Goal: Information Seeking & Learning: Learn about a topic

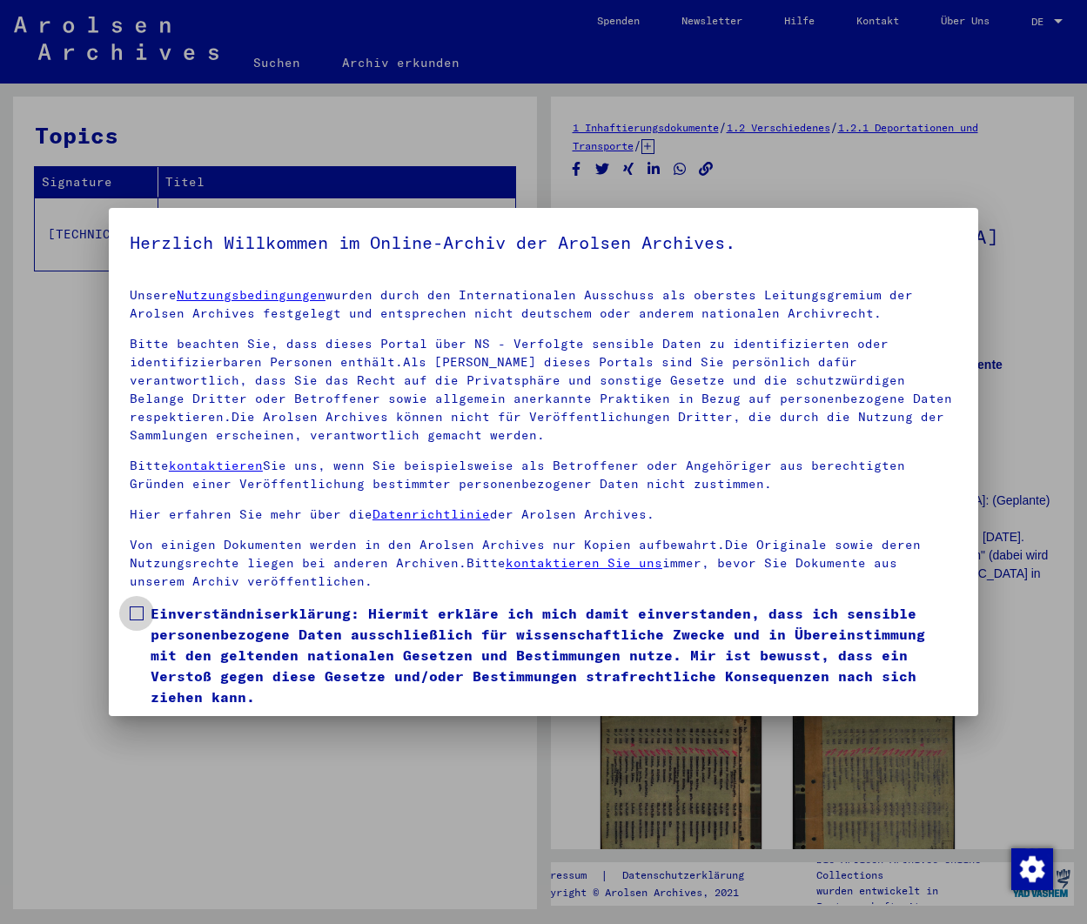
click at [136, 612] on span at bounding box center [137, 613] width 14 height 14
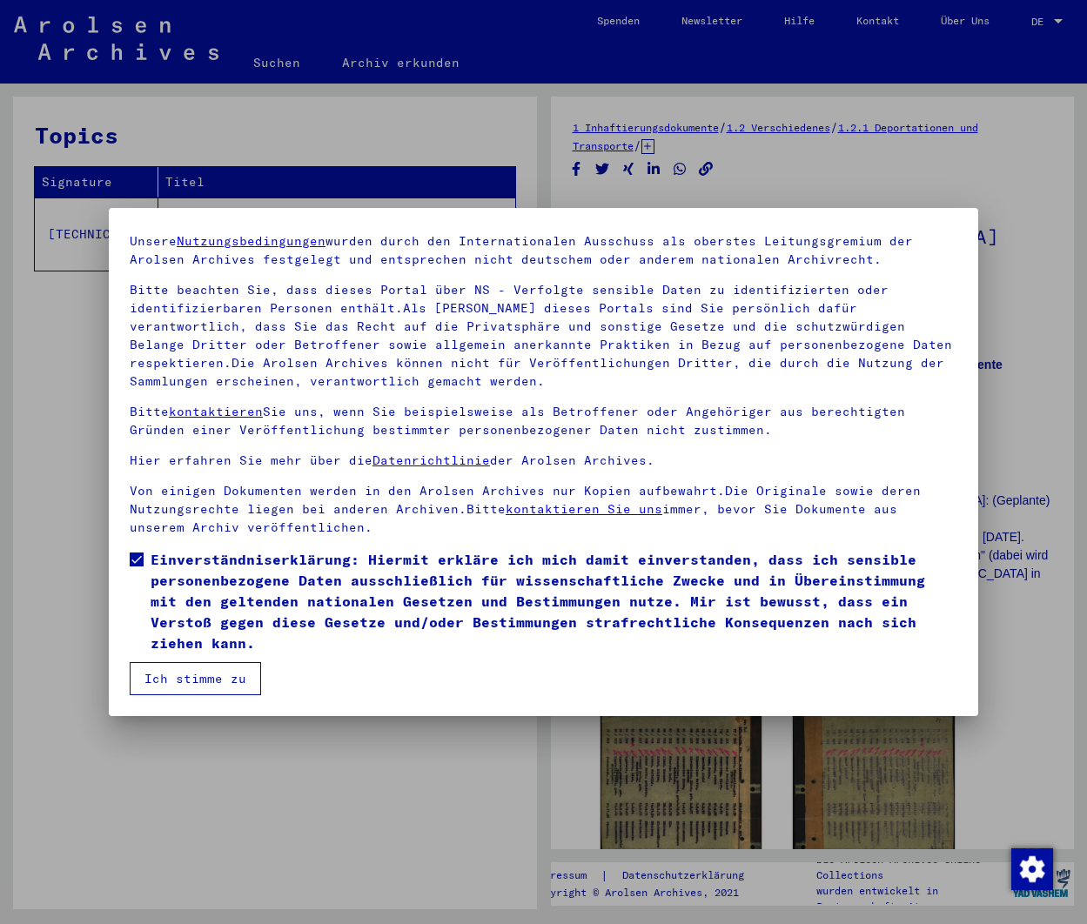
click at [191, 683] on button "Ich stimme zu" at bounding box center [195, 678] width 131 height 33
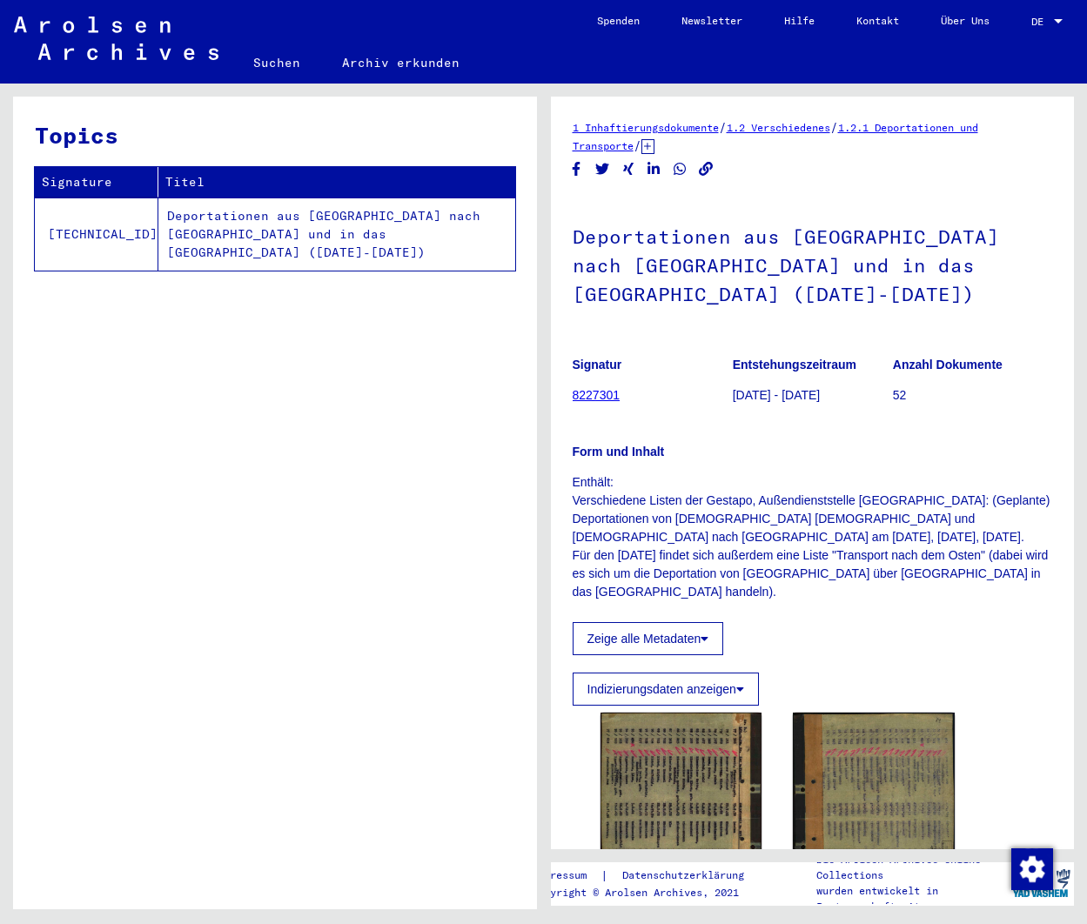
click at [638, 638] on button "Zeige alle Metadaten" at bounding box center [647, 638] width 151 height 33
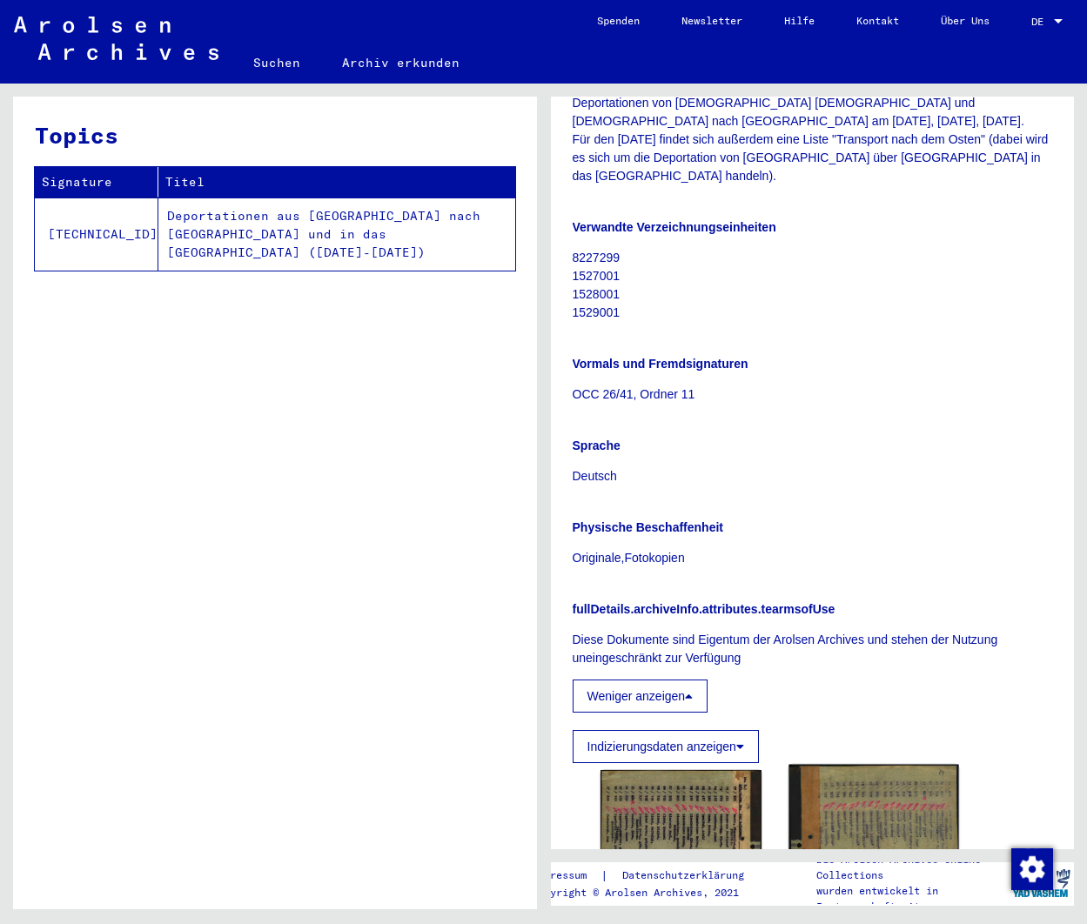
scroll to position [525, 0]
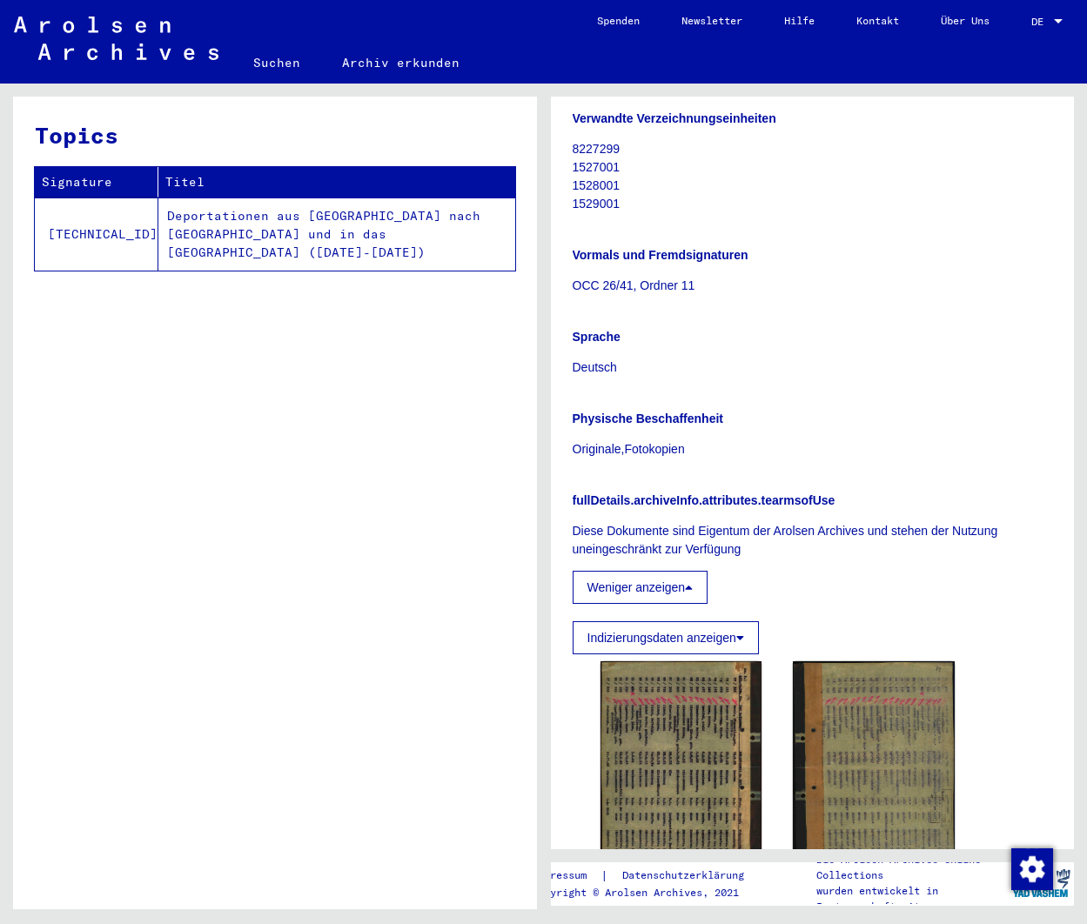
click at [649, 583] on button "Weniger anzeigen" at bounding box center [640, 587] width 136 height 33
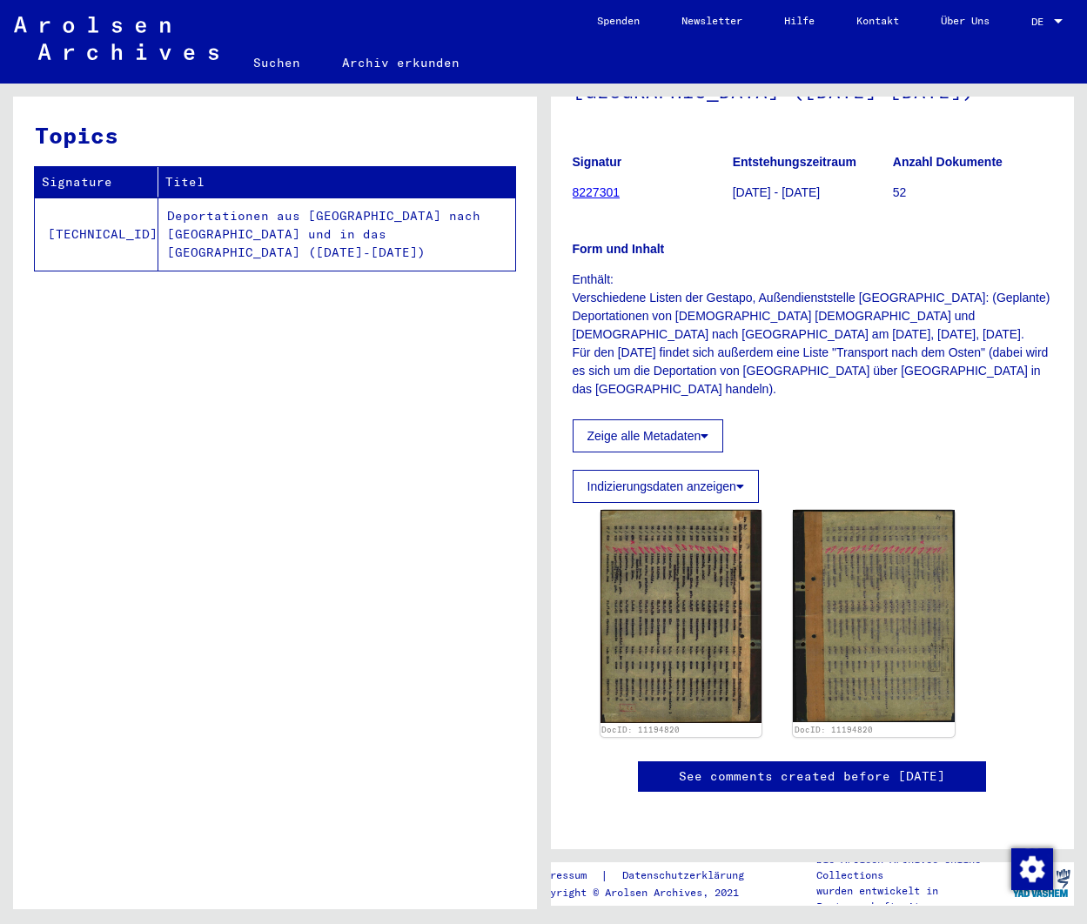
click at [665, 470] on button "Indizierungsdaten anzeigen" at bounding box center [665, 486] width 186 height 33
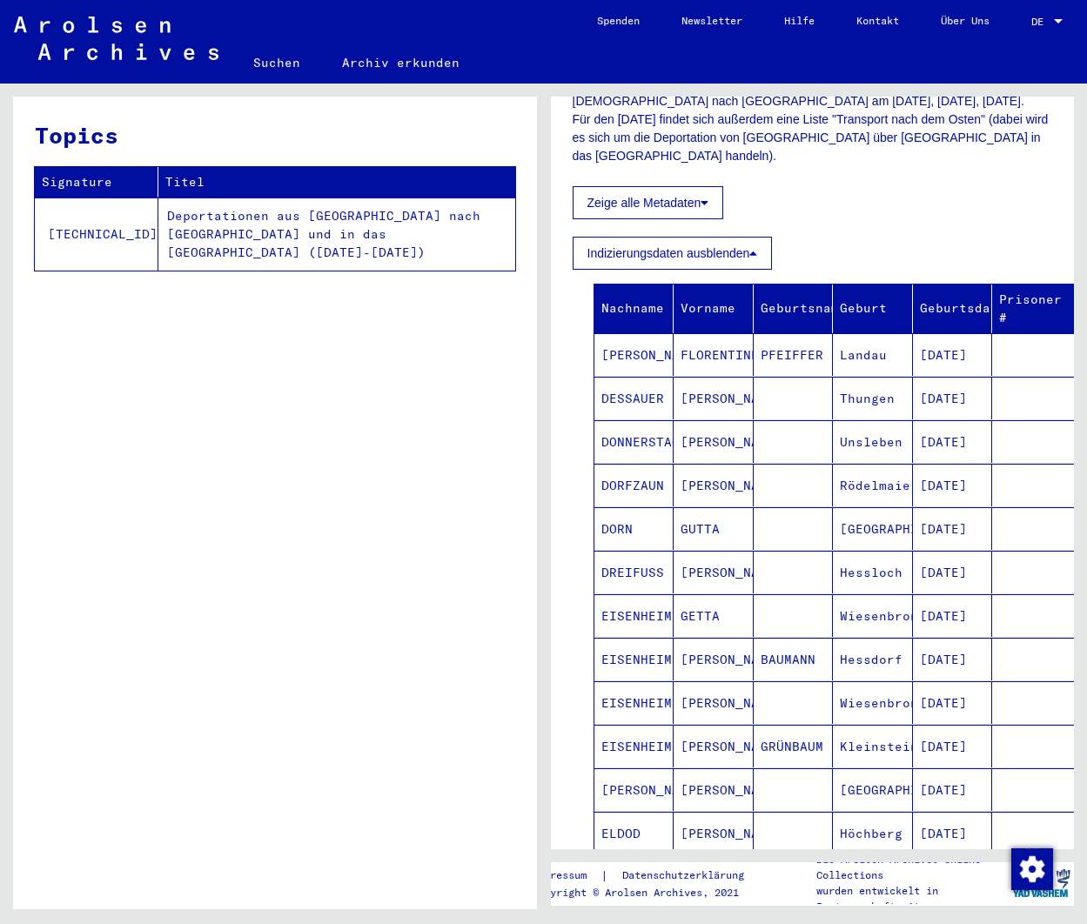
scroll to position [440, 0]
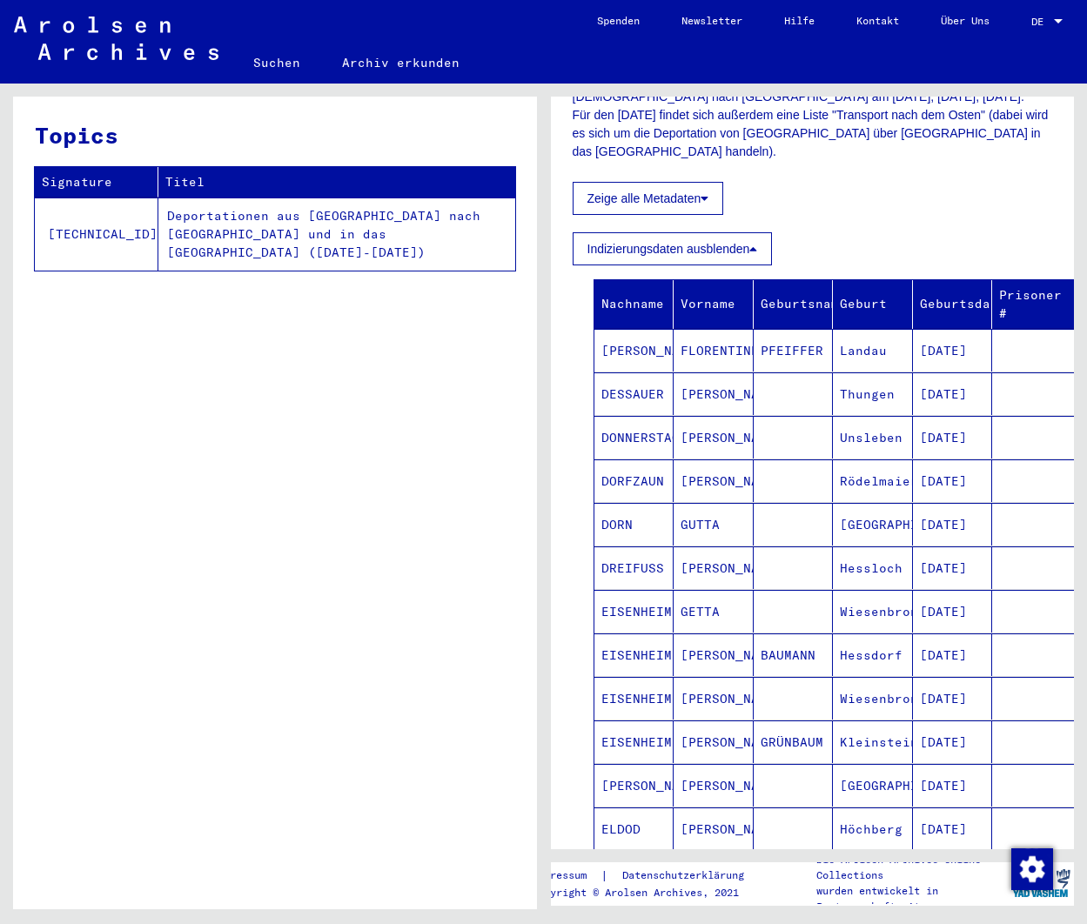
click at [632, 652] on mat-cell "EISENHEIMER" at bounding box center [634, 654] width 80 height 43
click at [637, 651] on mat-cell "EISENHEIMER" at bounding box center [634, 654] width 80 height 43
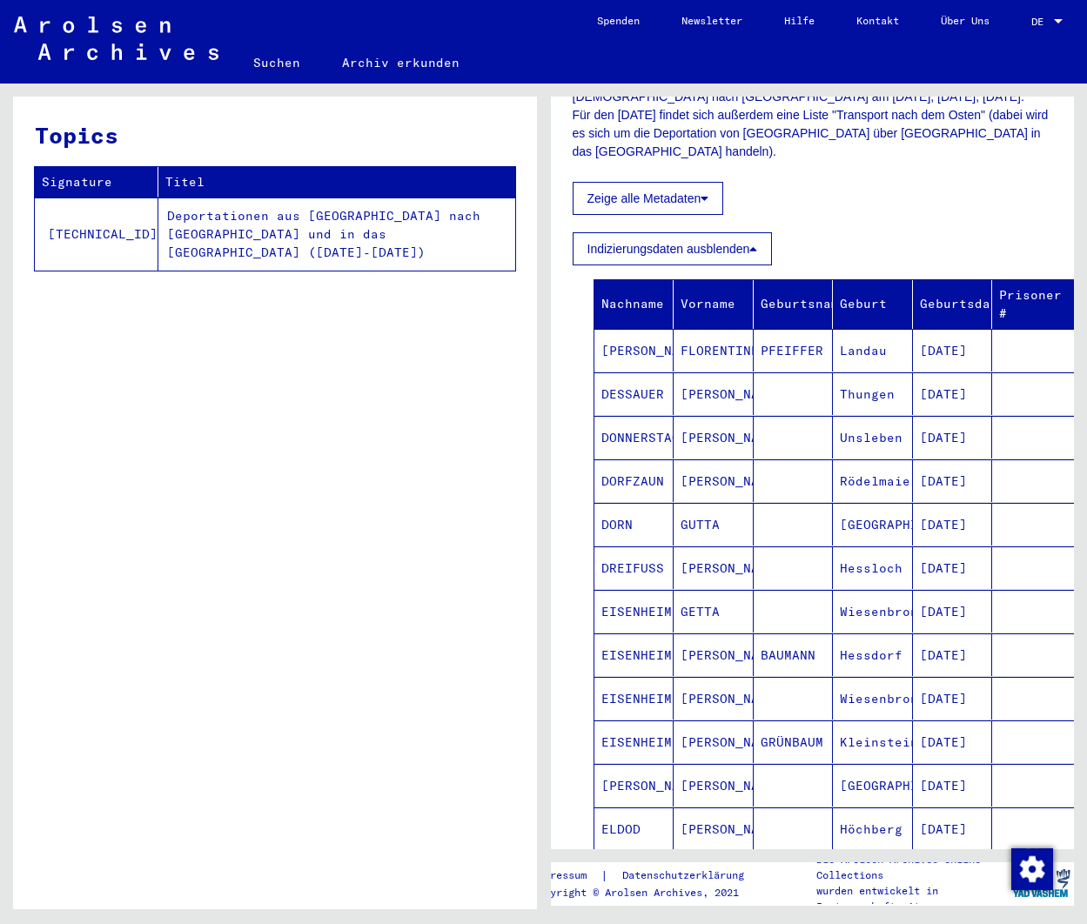
click at [772, 652] on mat-cell "BAUMANN" at bounding box center [793, 654] width 80 height 43
click at [723, 249] on button "Indizierungsdaten ausblenden" at bounding box center [672, 248] width 200 height 33
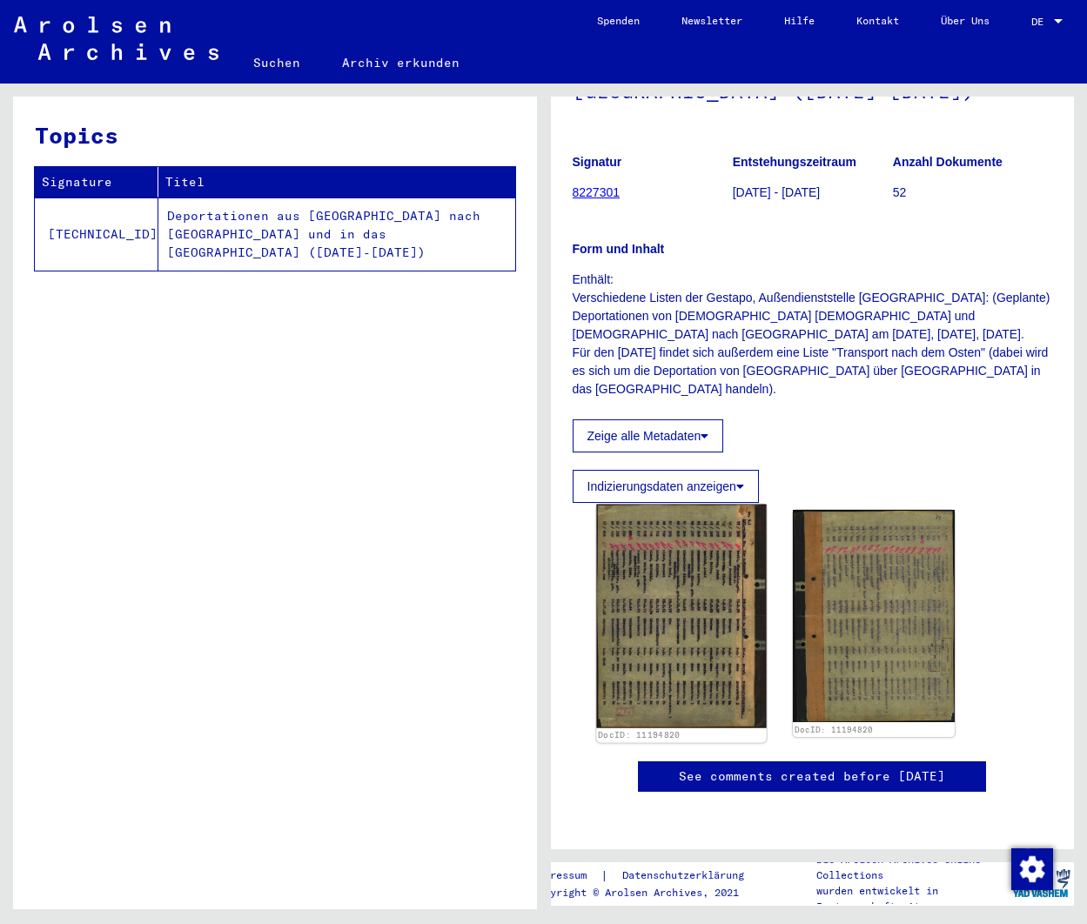
click at [682, 505] on img at bounding box center [681, 617] width 170 height 224
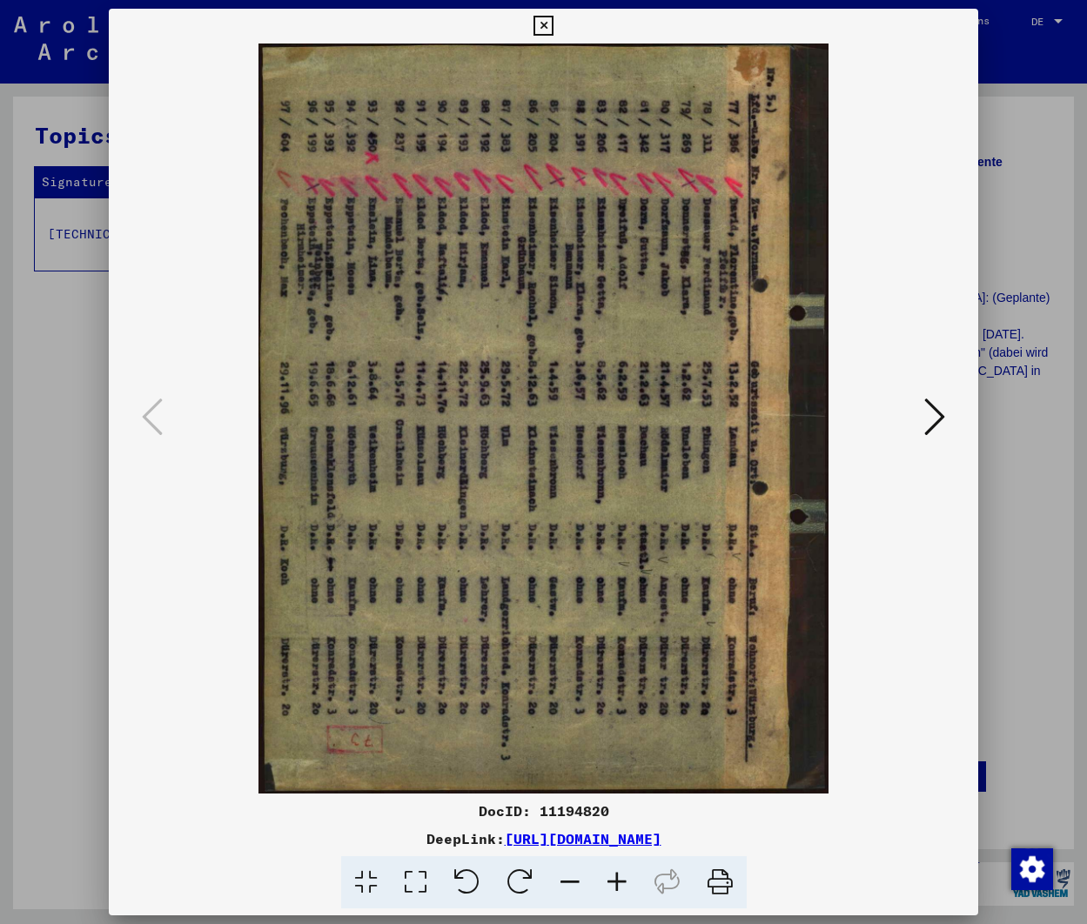
click at [682, 398] on img at bounding box center [543, 418] width 751 height 750
click at [929, 414] on icon at bounding box center [934, 417] width 21 height 42
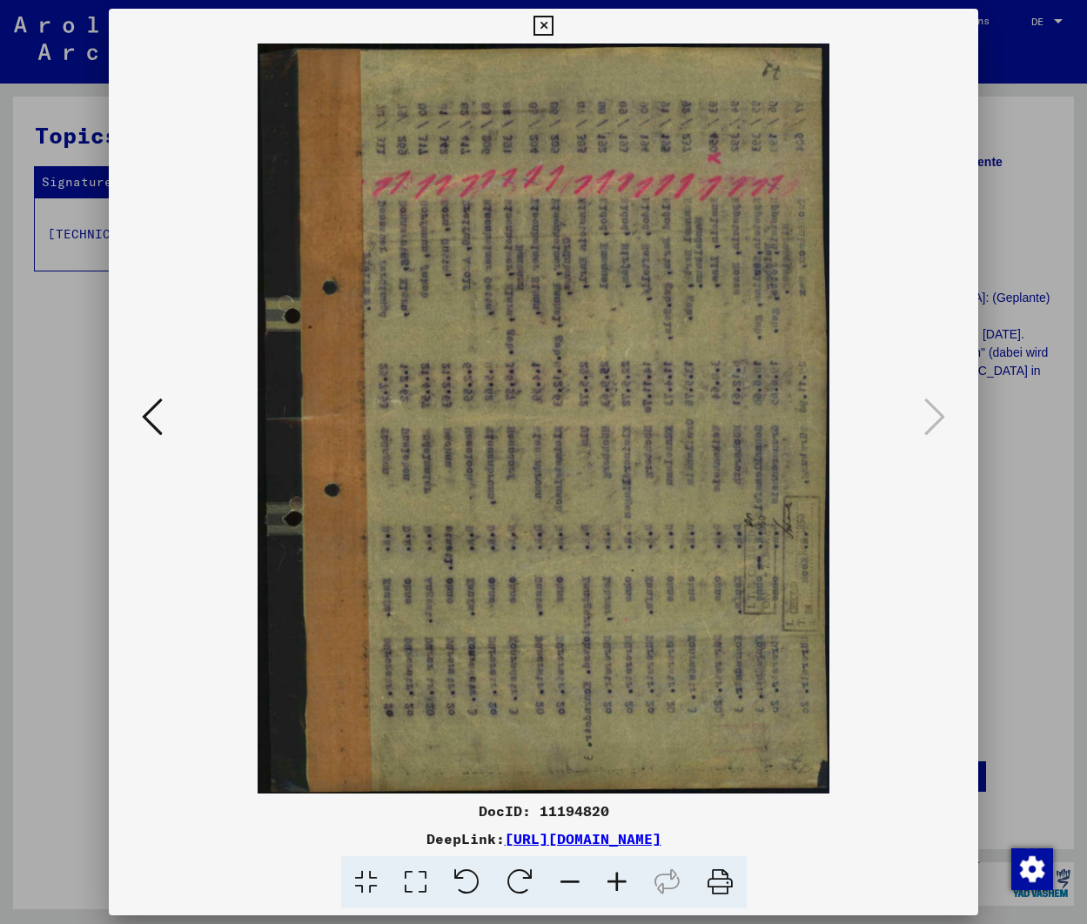
click at [152, 421] on icon at bounding box center [152, 417] width 21 height 42
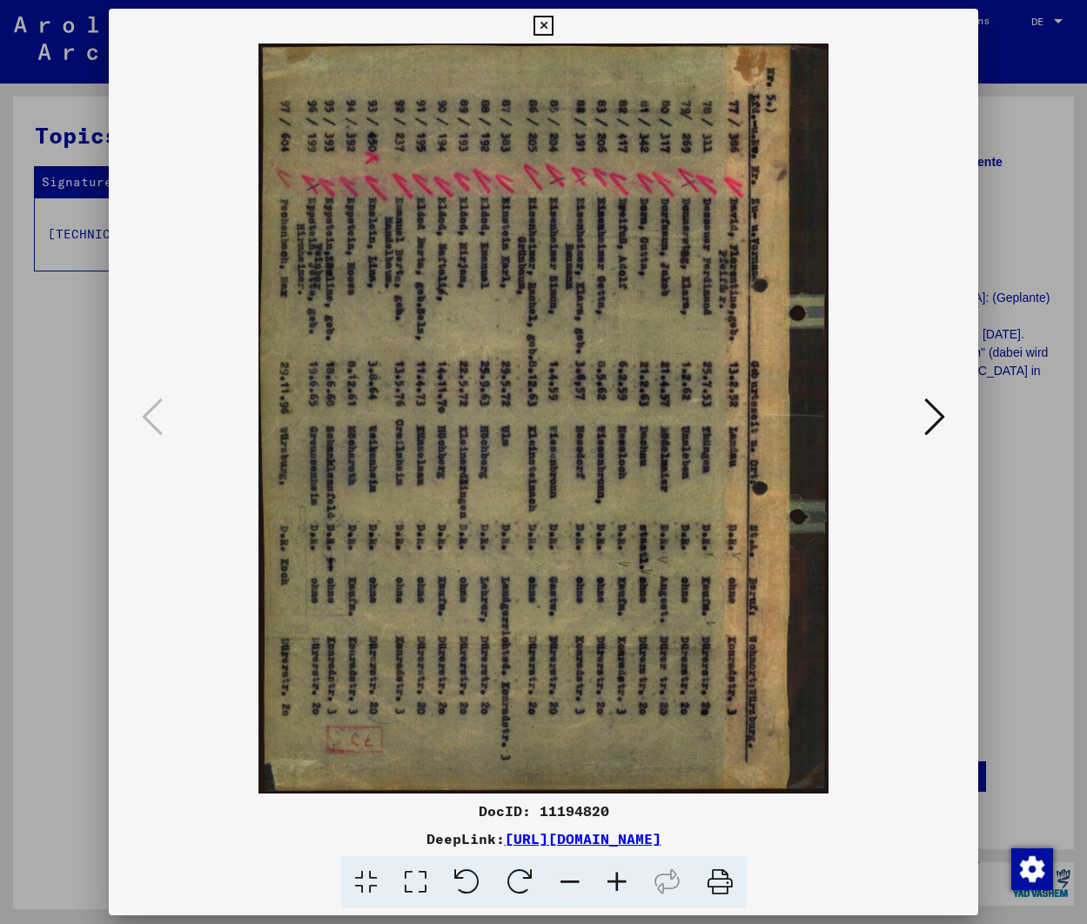
click at [465, 870] on icon at bounding box center [466, 882] width 53 height 53
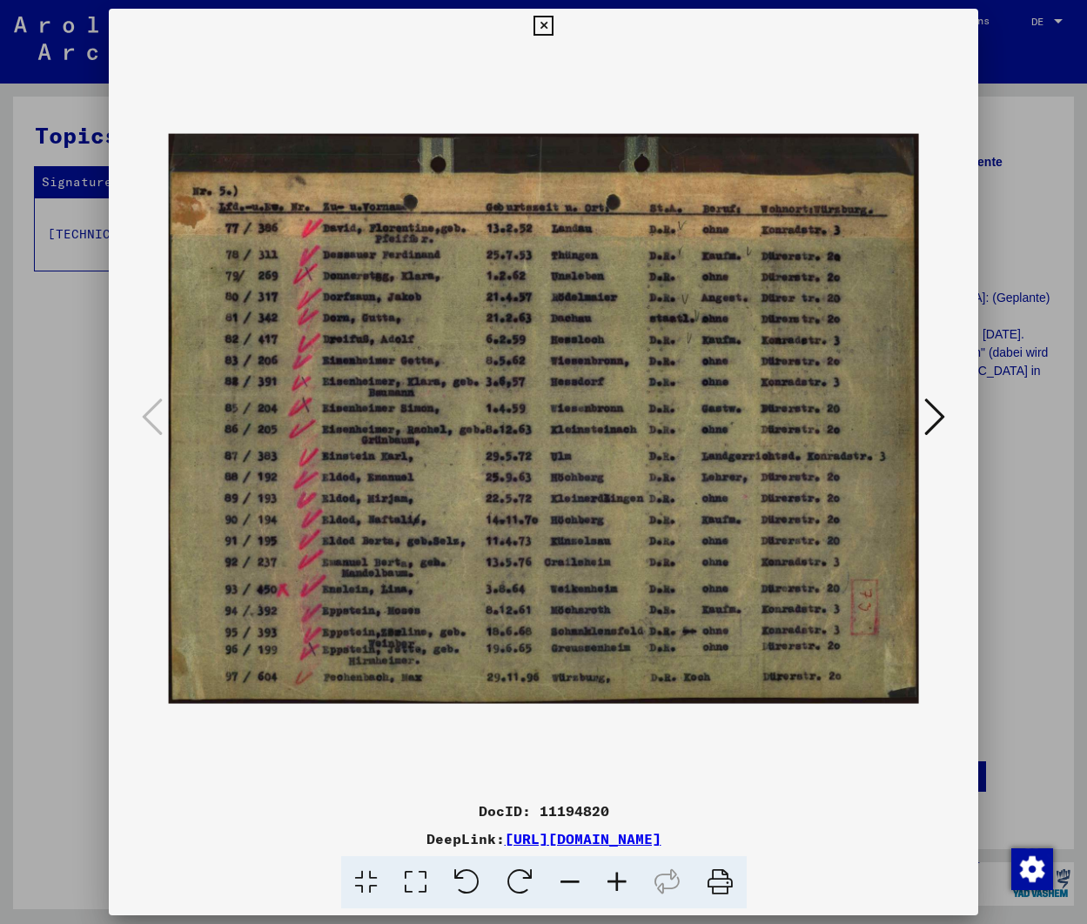
click at [541, 20] on icon at bounding box center [543, 26] width 20 height 21
